Goal: Go to known website: Access a specific website the user already knows

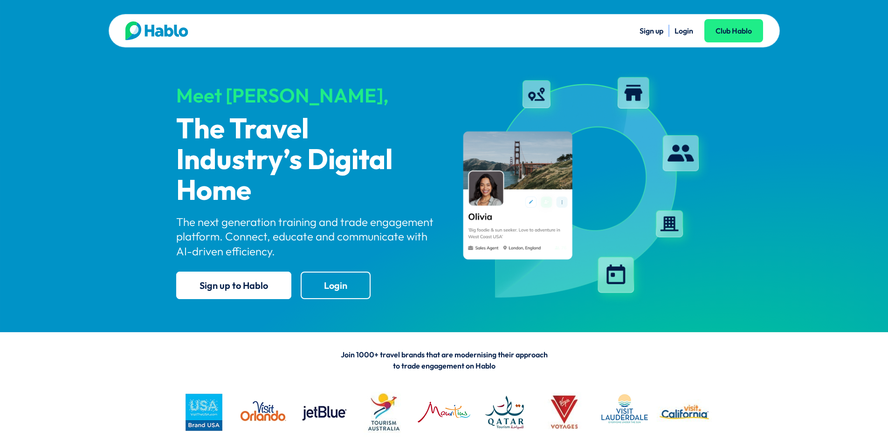
click at [680, 31] on link "Login" at bounding box center [683, 30] width 19 height 9
click at [681, 30] on link "Login" at bounding box center [683, 30] width 19 height 9
